Goal: Task Accomplishment & Management: Complete application form

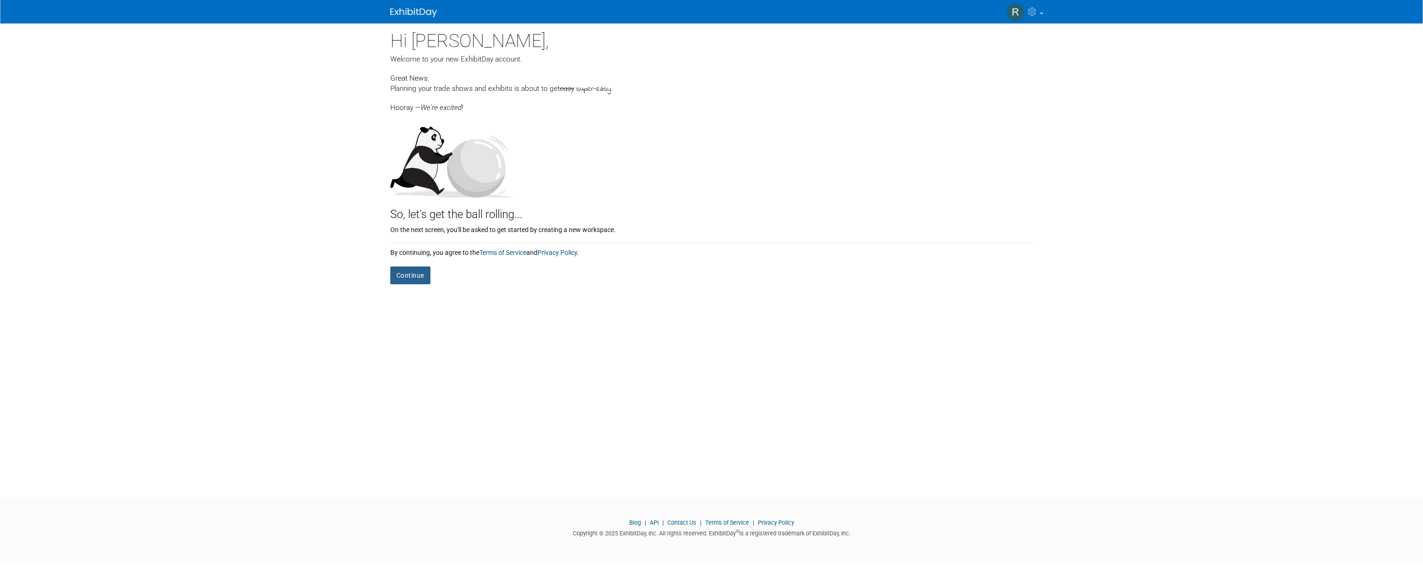
click at [413, 276] on button "Continue" at bounding box center [410, 276] width 40 height 18
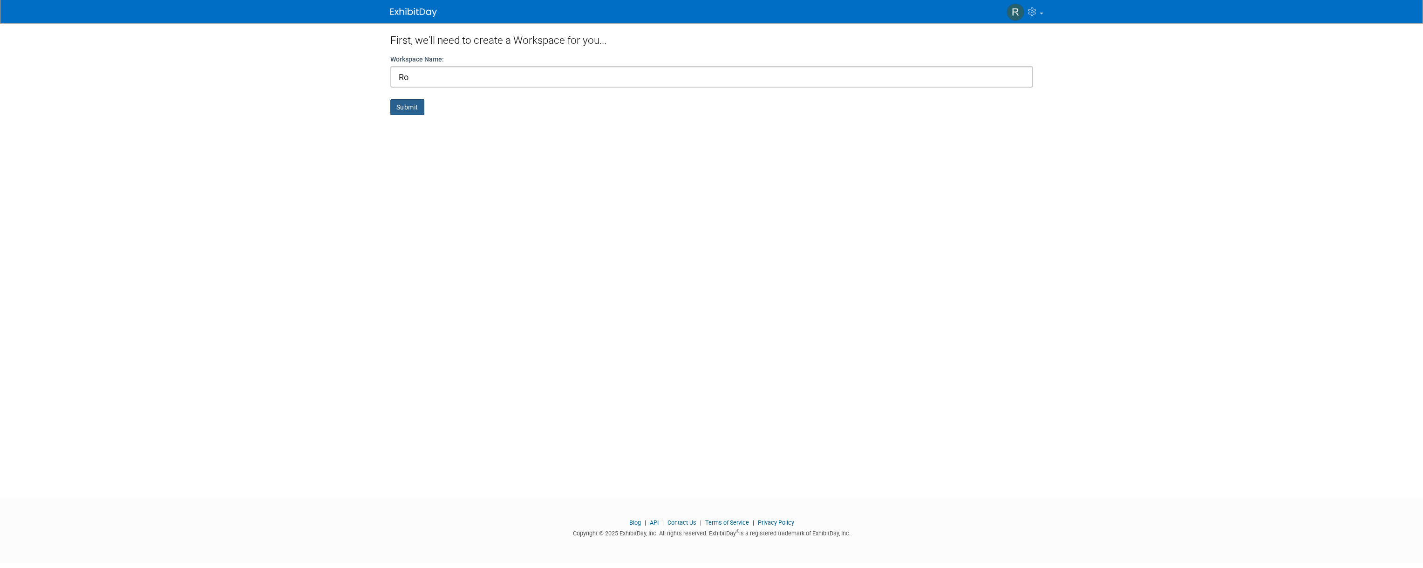
type input "Ro"
click at [407, 108] on button "Submit" at bounding box center [407, 107] width 34 height 16
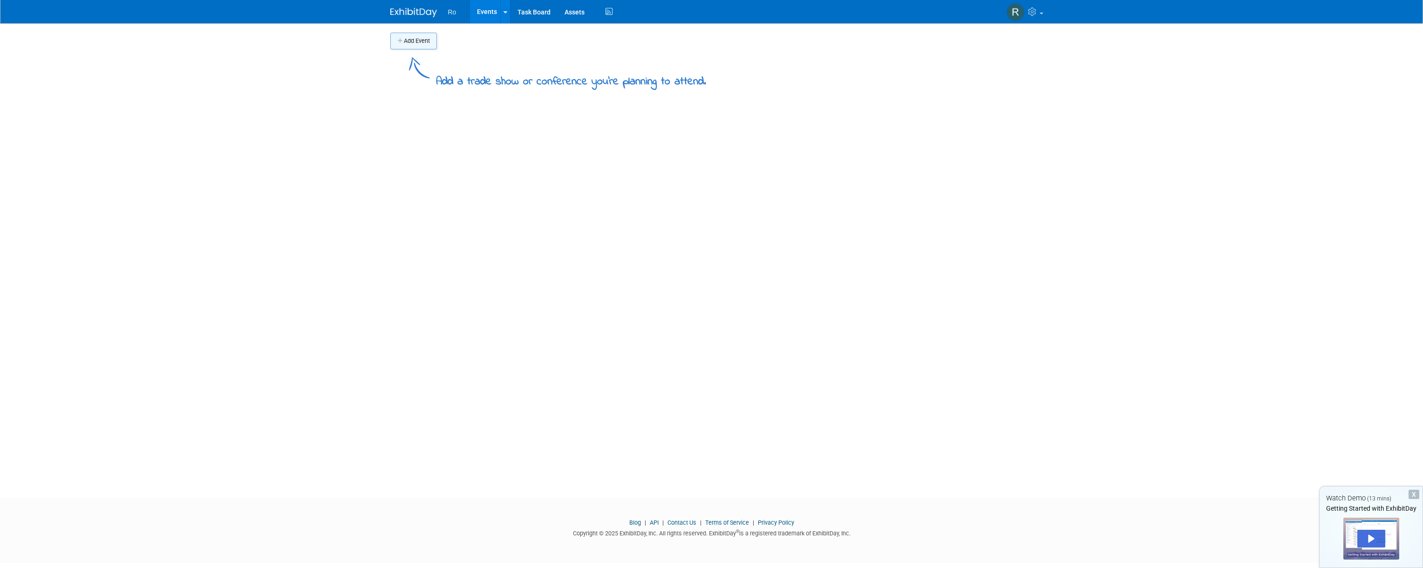
click at [410, 41] on button "Add Event" at bounding box center [413, 41] width 47 height 17
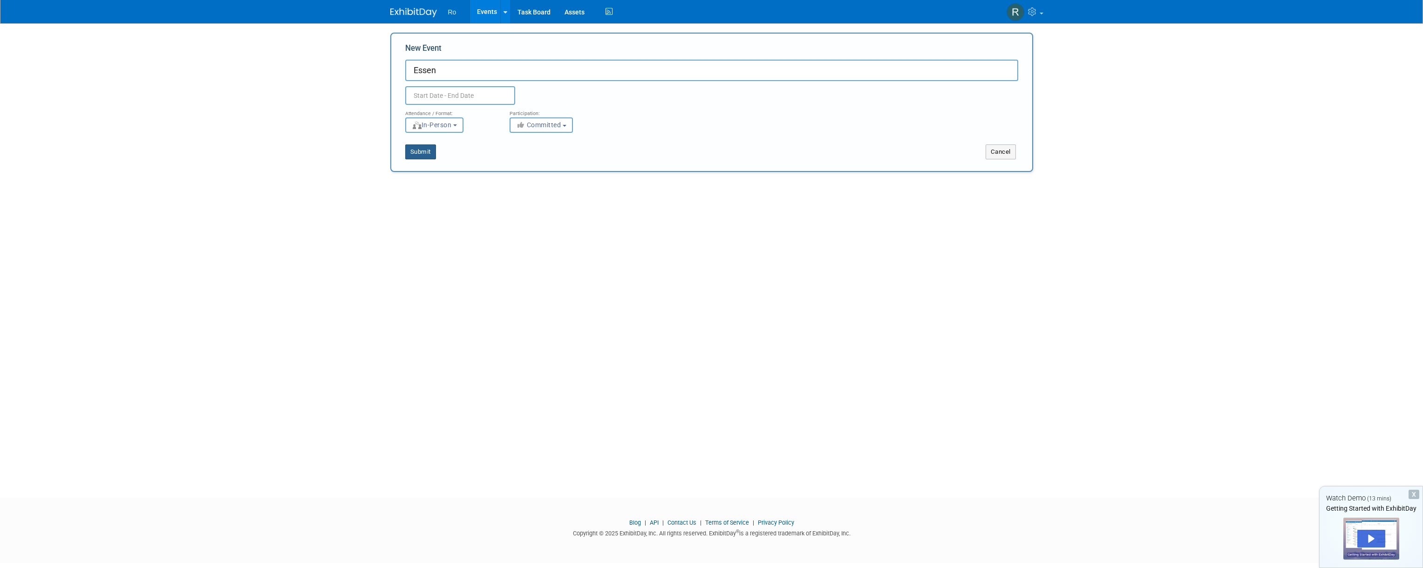
type input "Essen"
click at [428, 152] on button "Submit" at bounding box center [420, 151] width 31 height 15
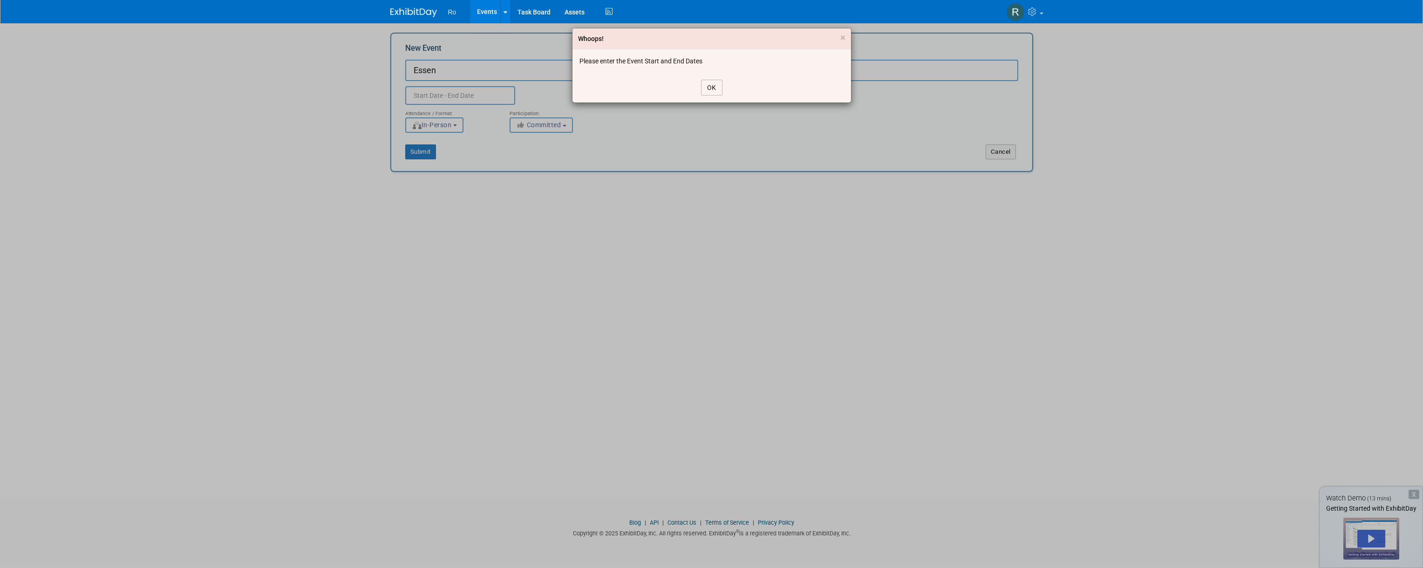
drag, startPoint x: 708, startPoint y: 85, endPoint x: 651, endPoint y: 84, distance: 57.3
click at [708, 85] on button "OK" at bounding box center [711, 88] width 21 height 16
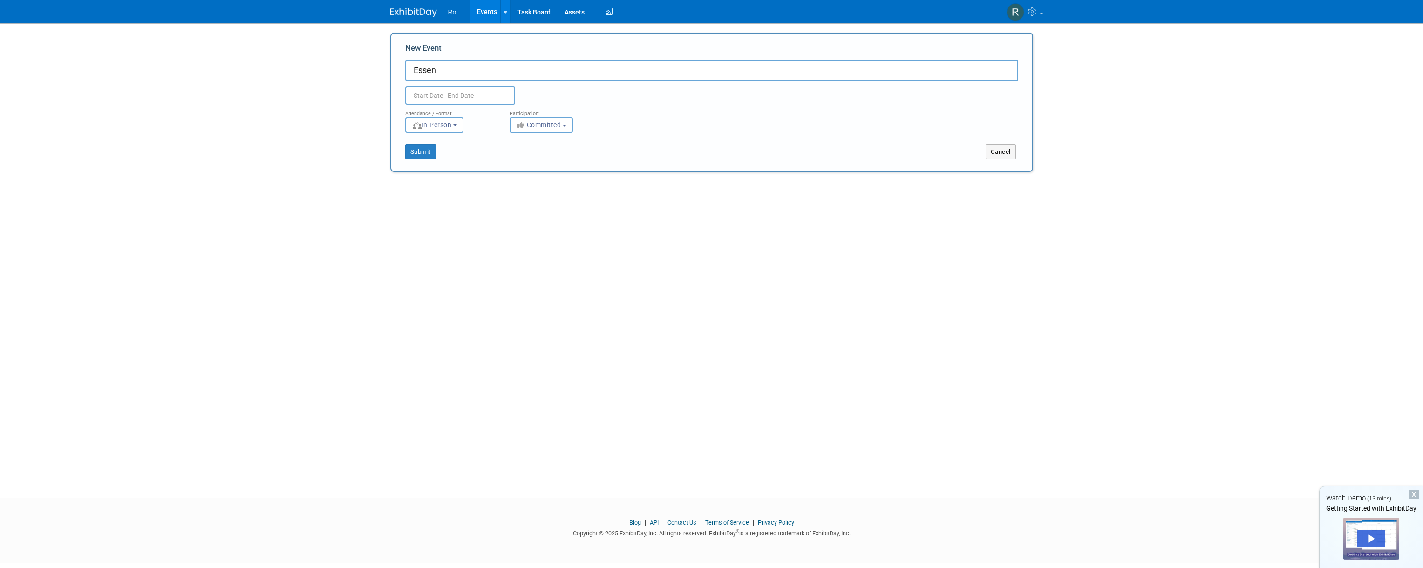
click at [484, 90] on input "text" at bounding box center [460, 95] width 110 height 19
click at [544, 116] on span at bounding box center [538, 116] width 17 height 16
click at [545, 116] on span at bounding box center [538, 116] width 17 height 16
select select "10"
click at [513, 220] on span "28" at bounding box center [518, 221] width 18 height 18
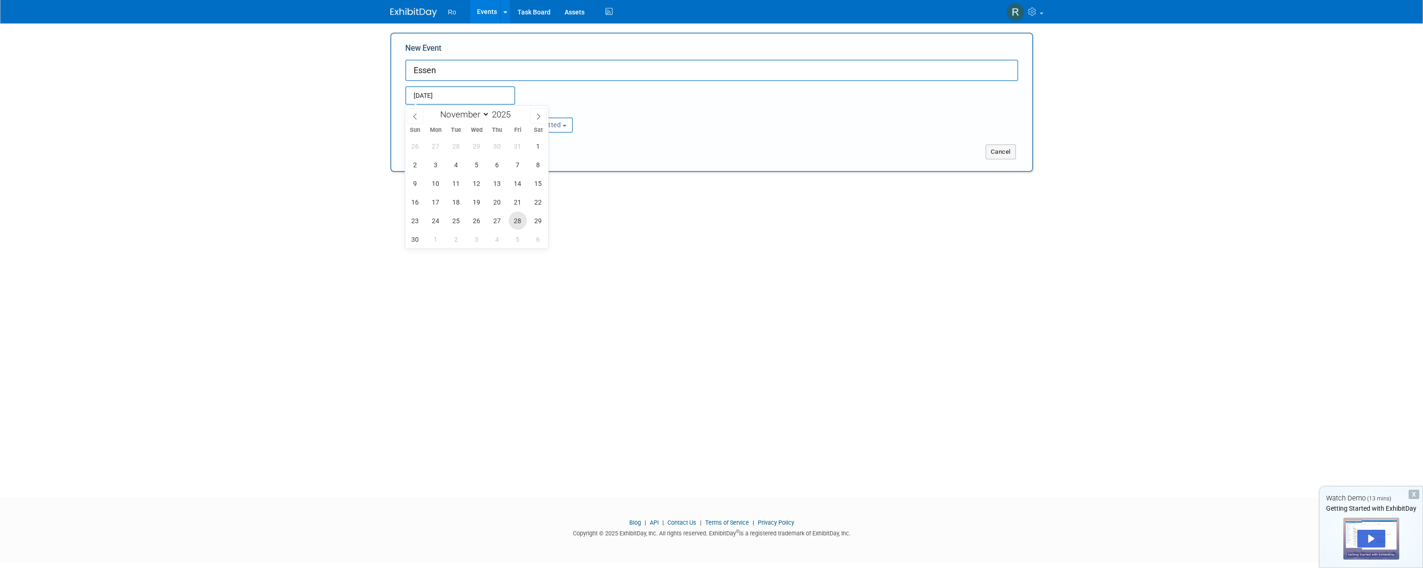
type input "[DATE] to [DATE]"
click at [639, 129] on div "Attendance / Format: <img src="[URL][DOMAIN_NAME]" style="width: 19px; margin-t…" at bounding box center [711, 119] width 627 height 28
drag, startPoint x: 430, startPoint y: 148, endPoint x: 448, endPoint y: 148, distance: 18.6
click at [430, 148] on button "Submit" at bounding box center [420, 151] width 31 height 15
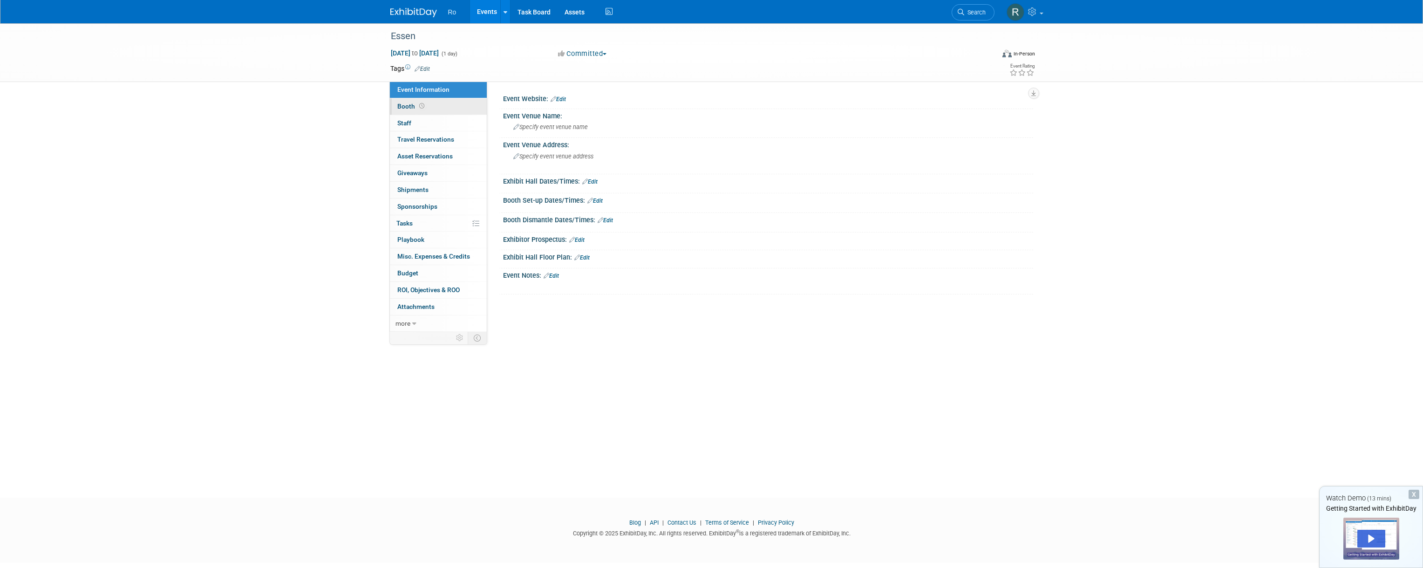
click at [458, 109] on link "Booth" at bounding box center [438, 106] width 97 height 16
